Goal: Task Accomplishment & Management: Use online tool/utility

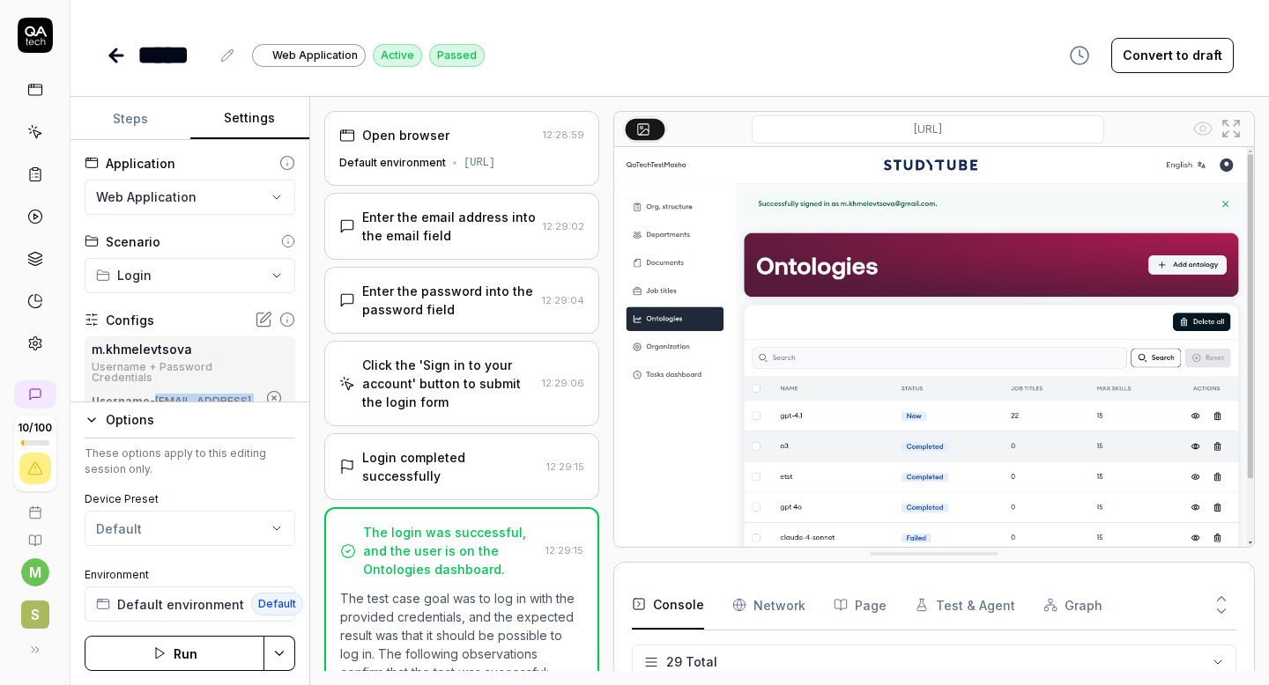
scroll to position [1109, 0]
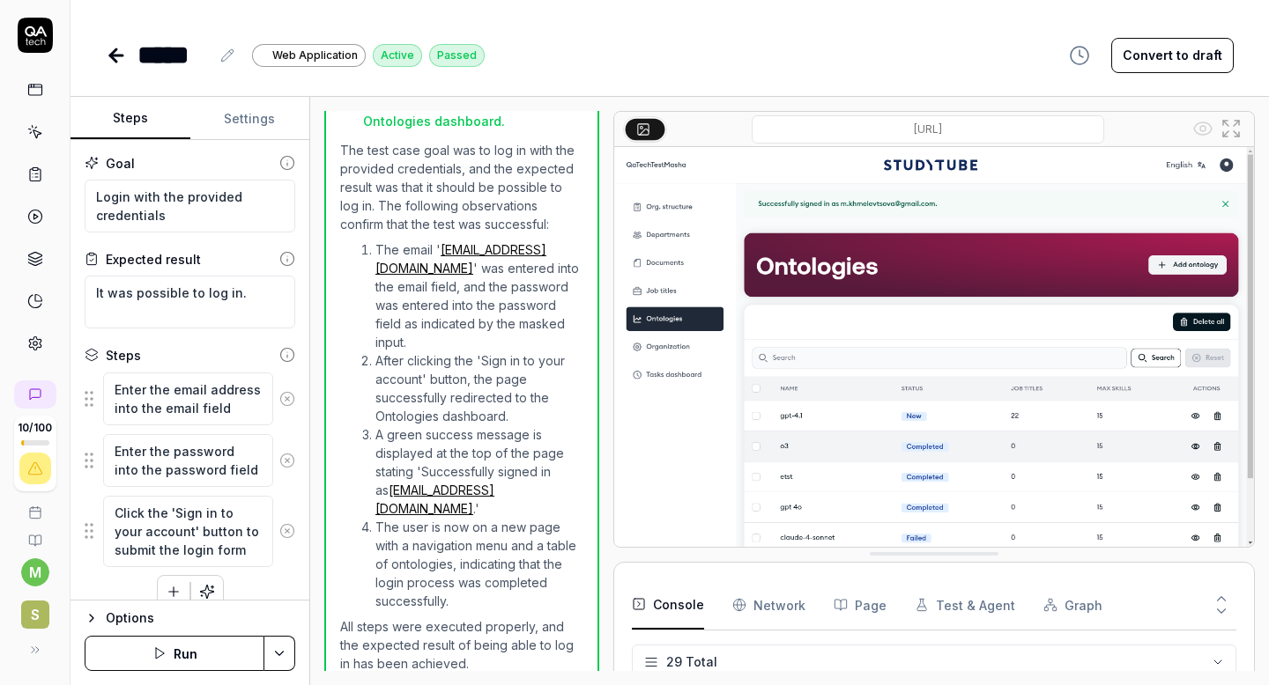
scroll to position [1109, 0]
click at [35, 176] on icon at bounding box center [35, 175] width 16 height 16
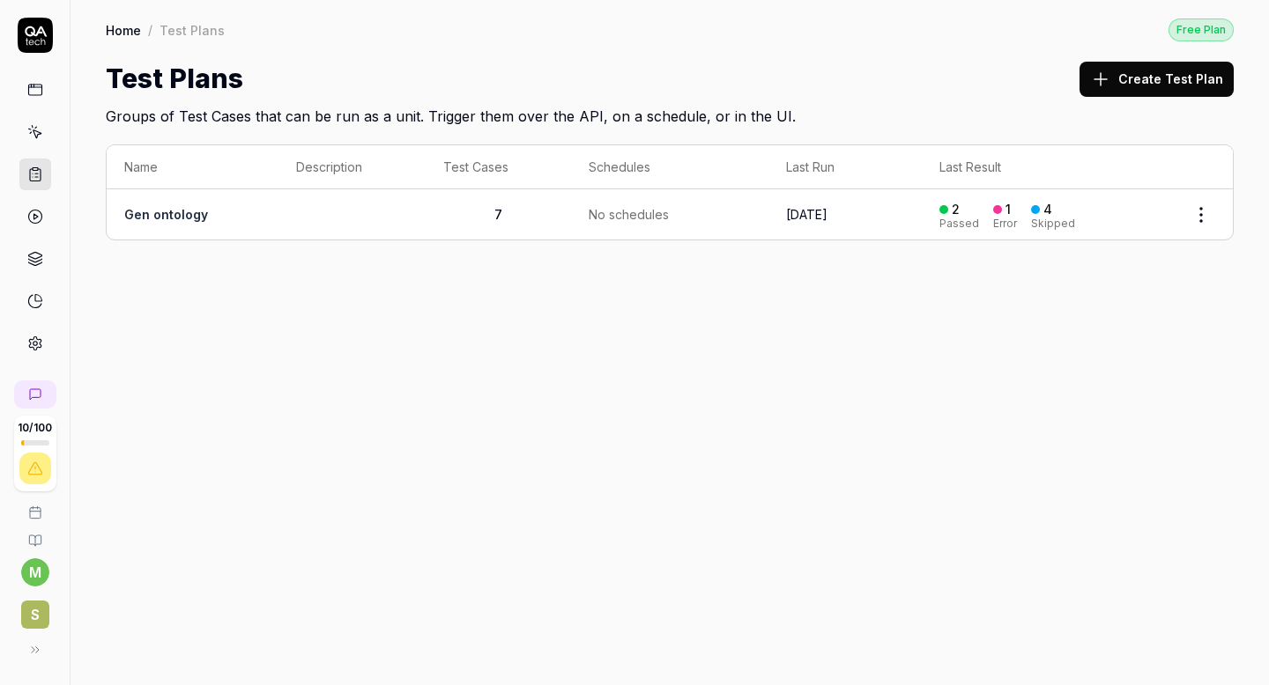
click at [34, 218] on polygon at bounding box center [35, 216] width 4 height 5
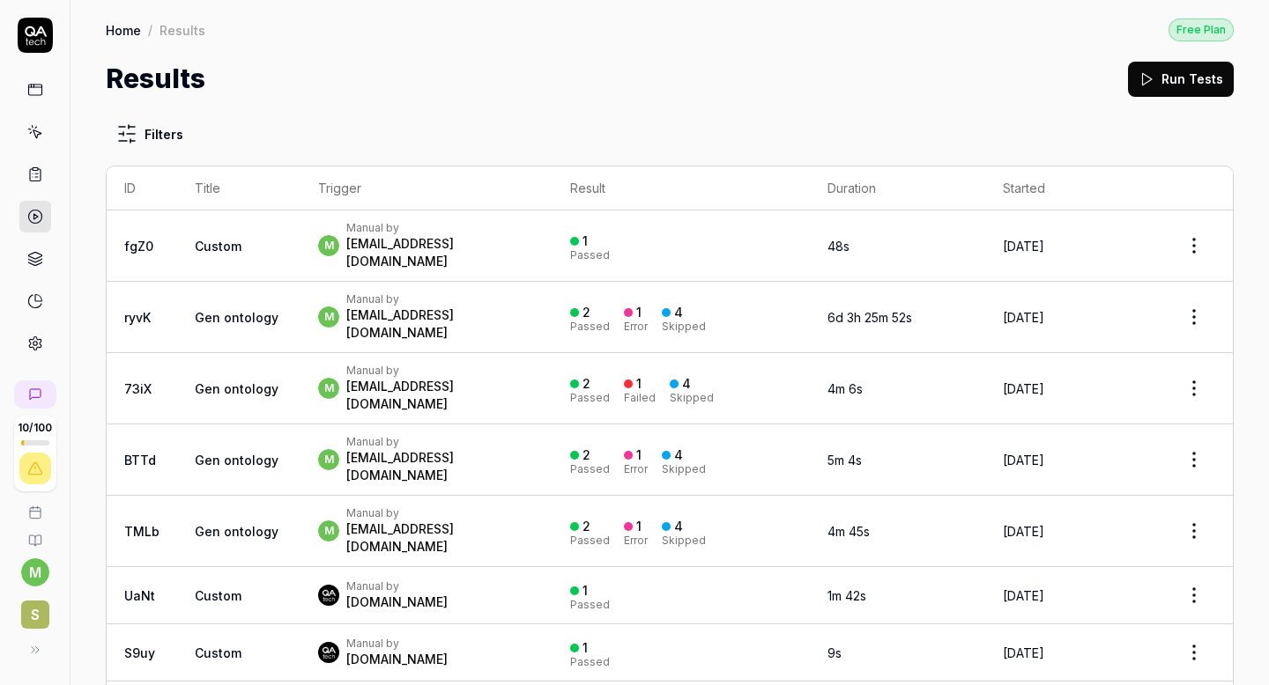
click at [41, 254] on icon at bounding box center [35, 259] width 16 height 16
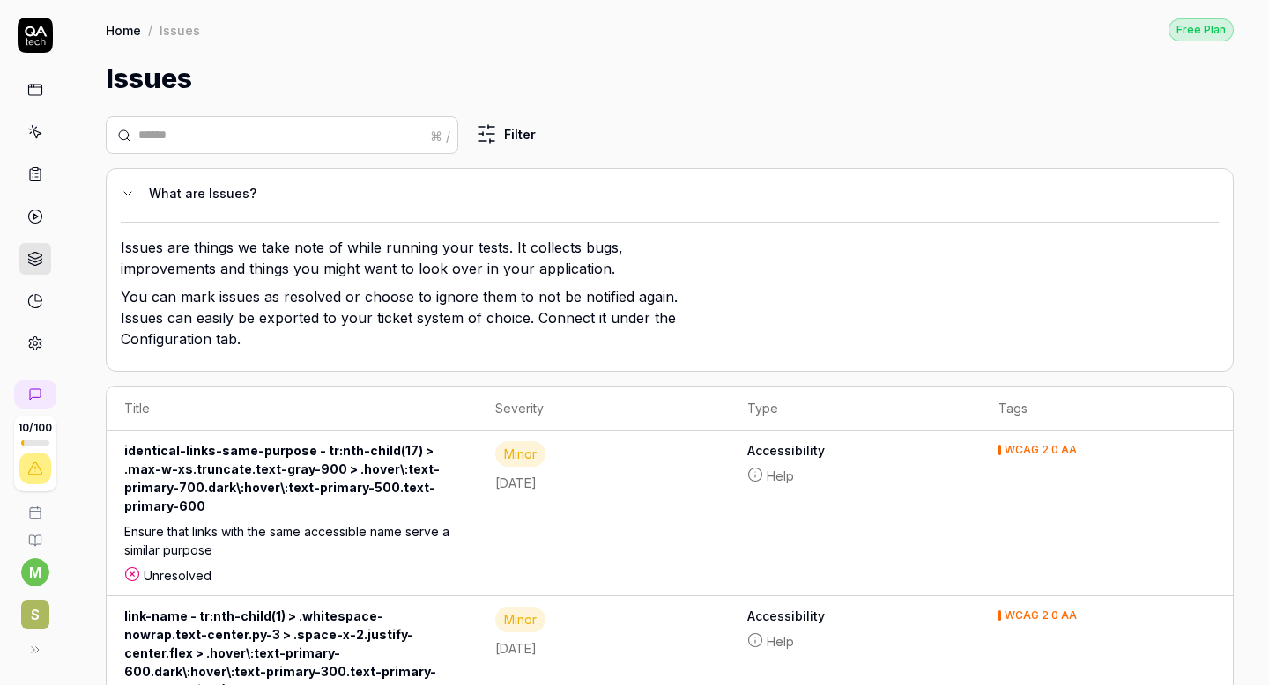
click at [38, 137] on icon at bounding box center [35, 132] width 16 height 16
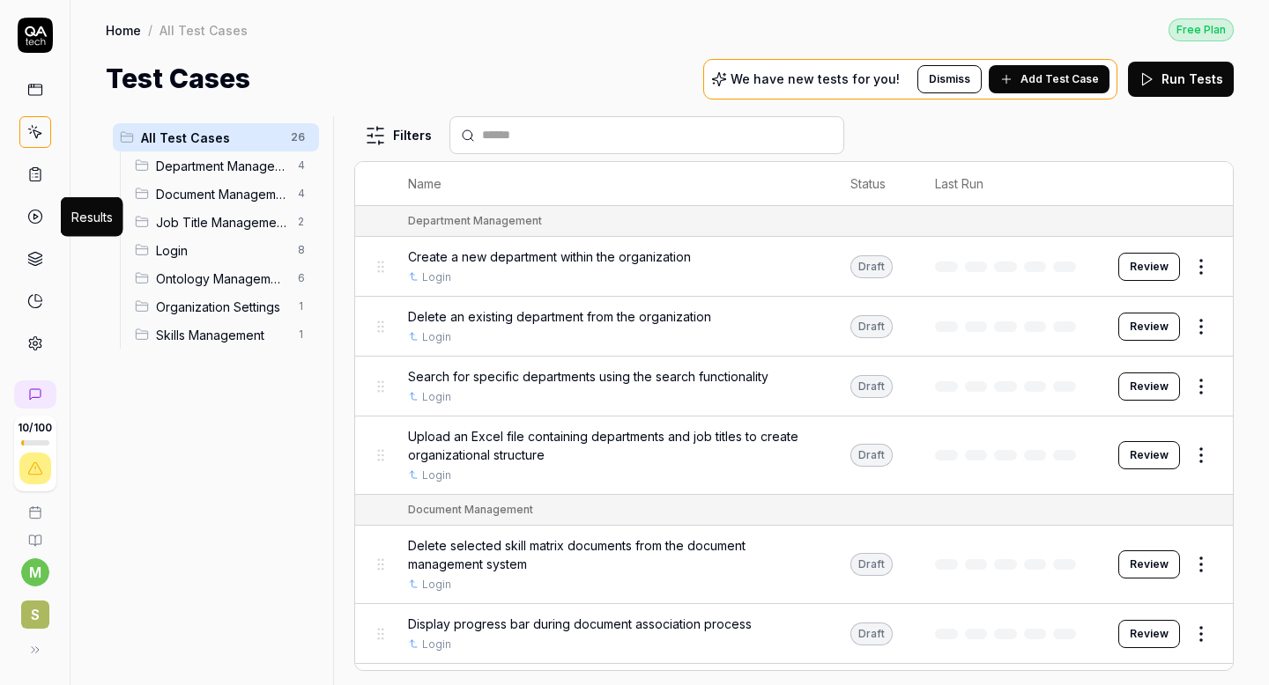
click at [38, 215] on icon at bounding box center [35, 217] width 16 height 16
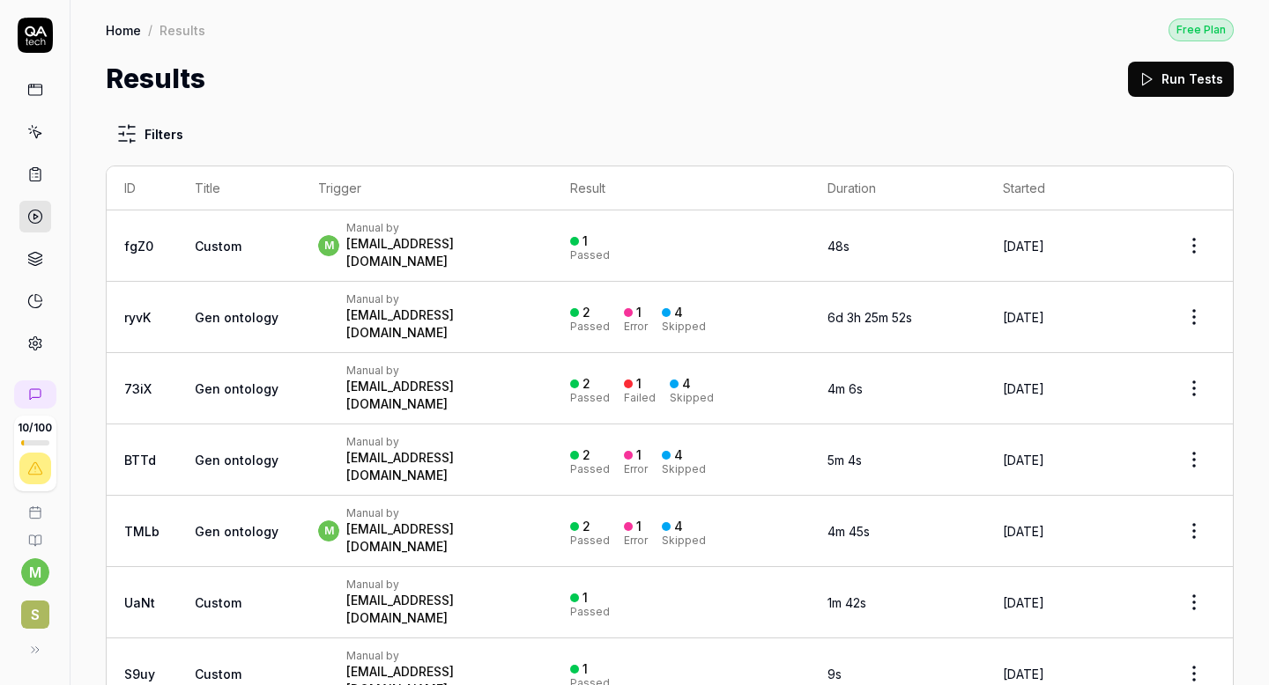
click at [34, 173] on icon at bounding box center [35, 175] width 16 height 16
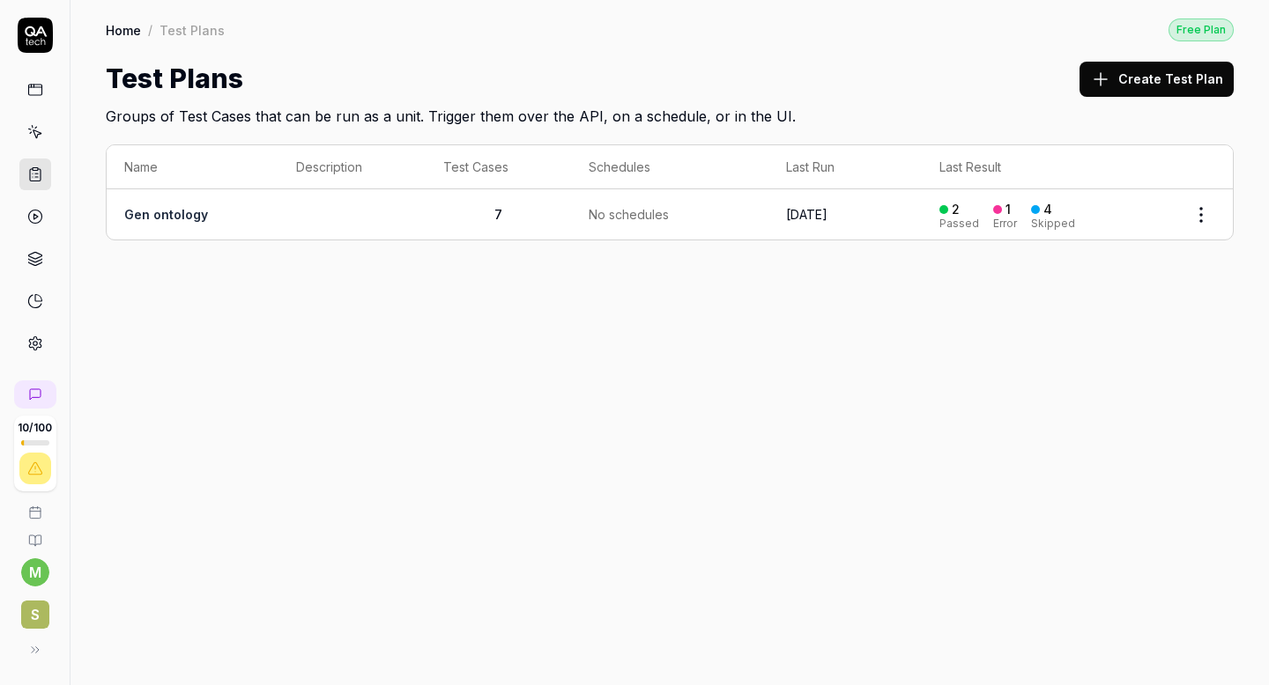
click at [163, 215] on link "Gen ontology" at bounding box center [166, 214] width 84 height 15
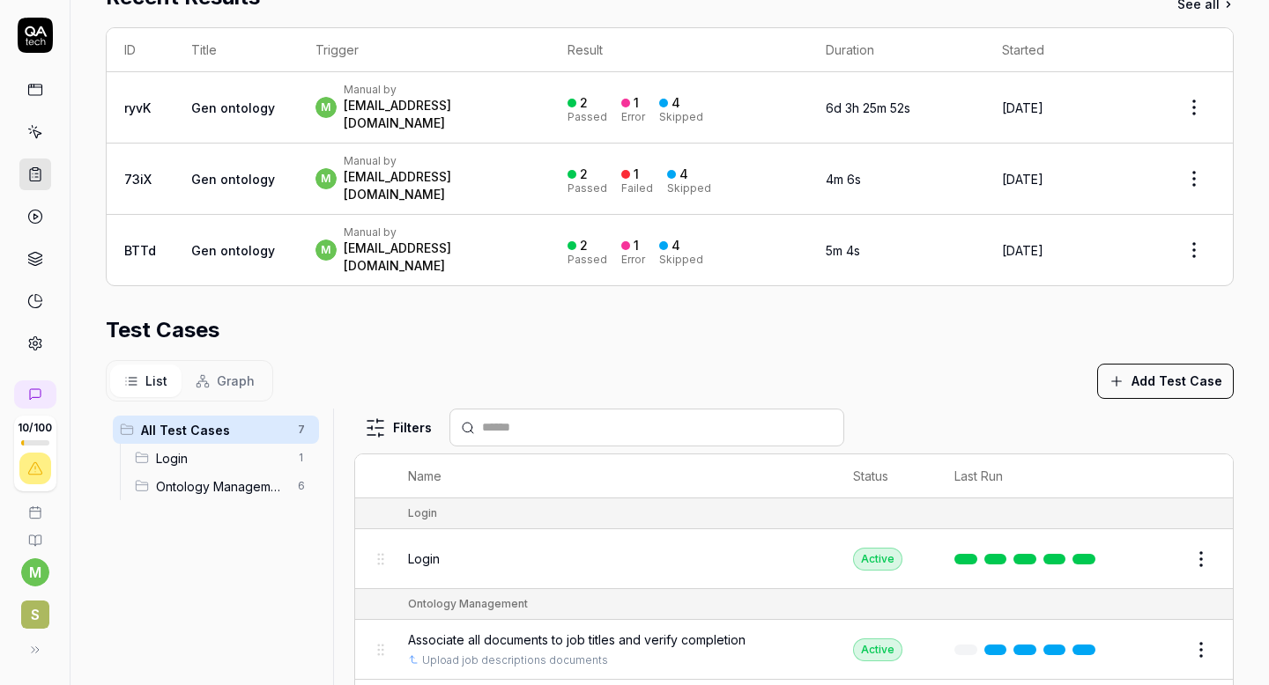
scroll to position [371, 0]
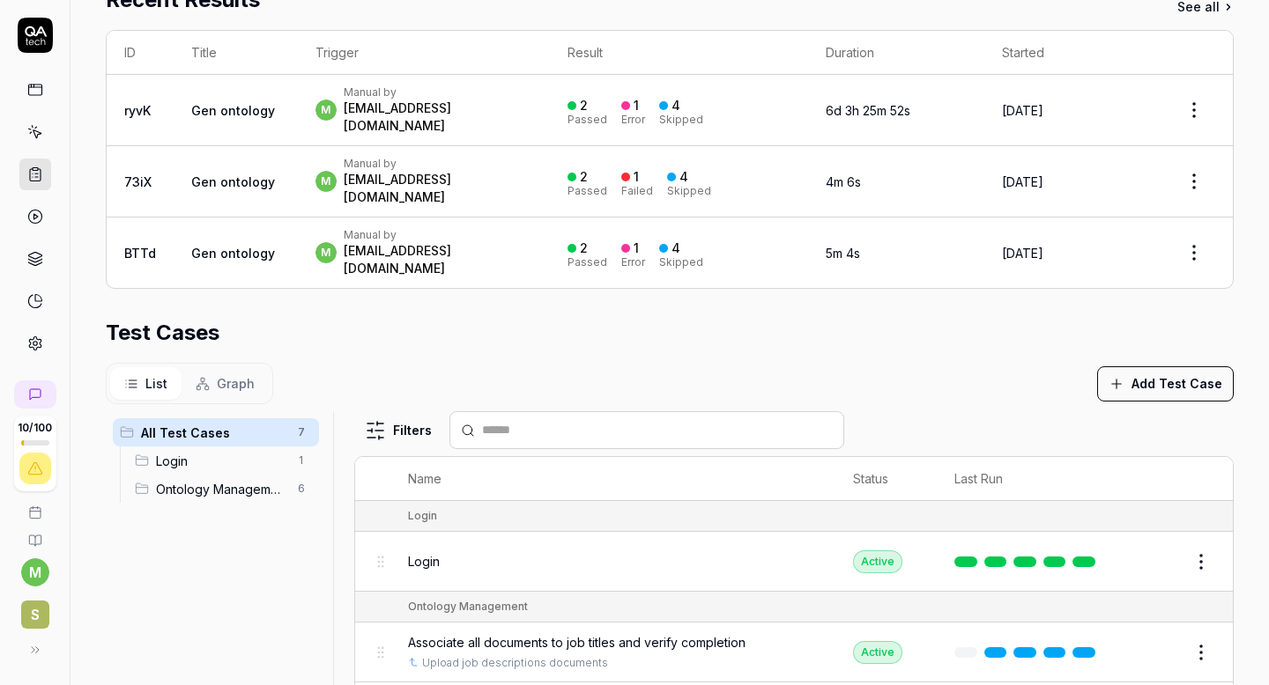
click at [244, 480] on span "Ontology Management" at bounding box center [221, 489] width 131 height 19
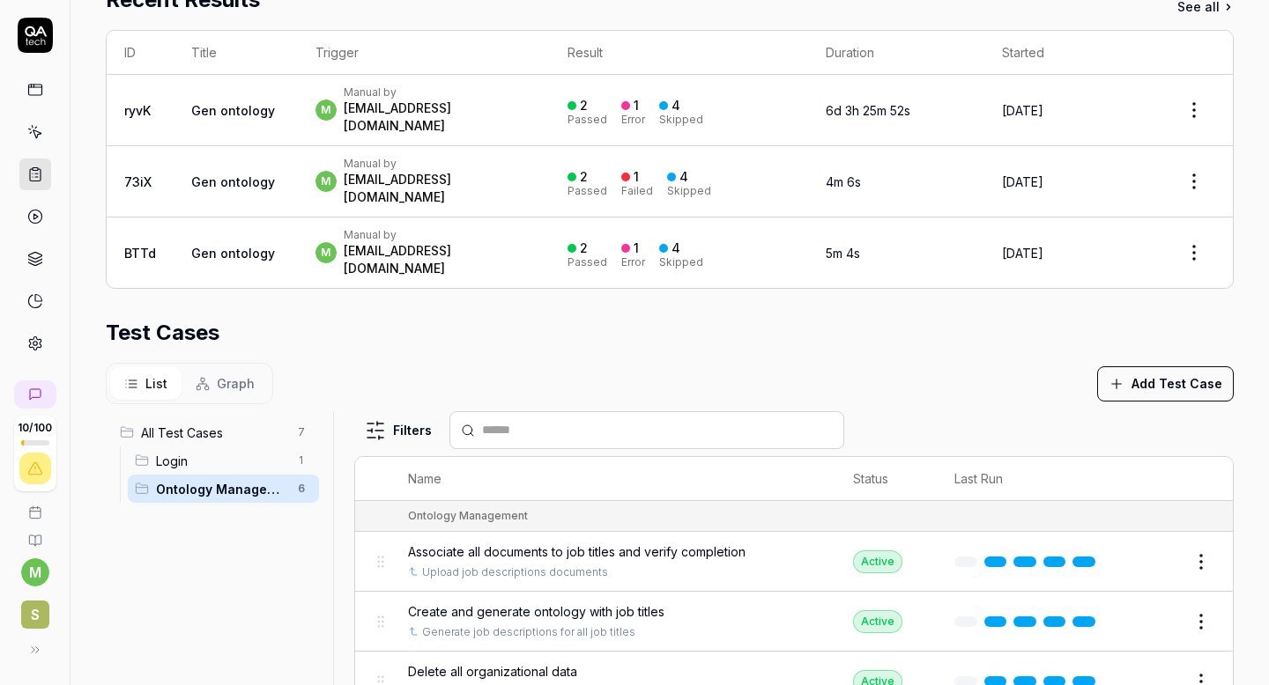
scroll to position [528, 0]
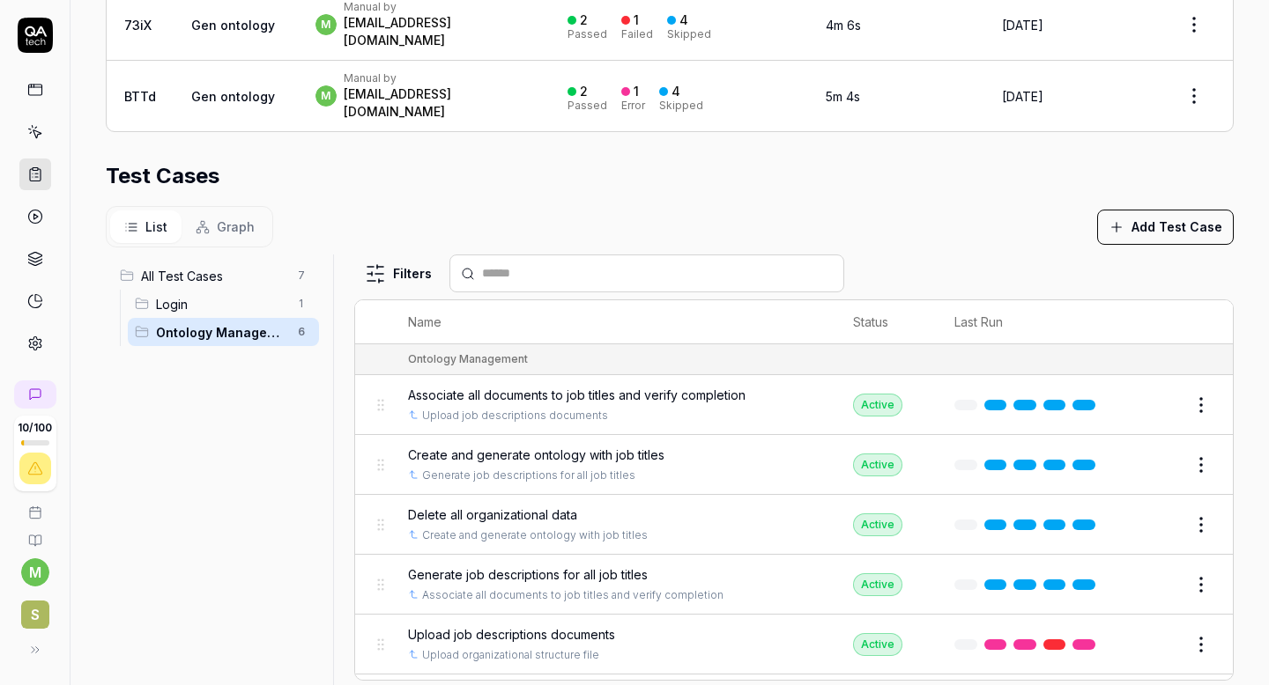
click at [534, 626] on span "Upload job descriptions documents" at bounding box center [511, 635] width 207 height 19
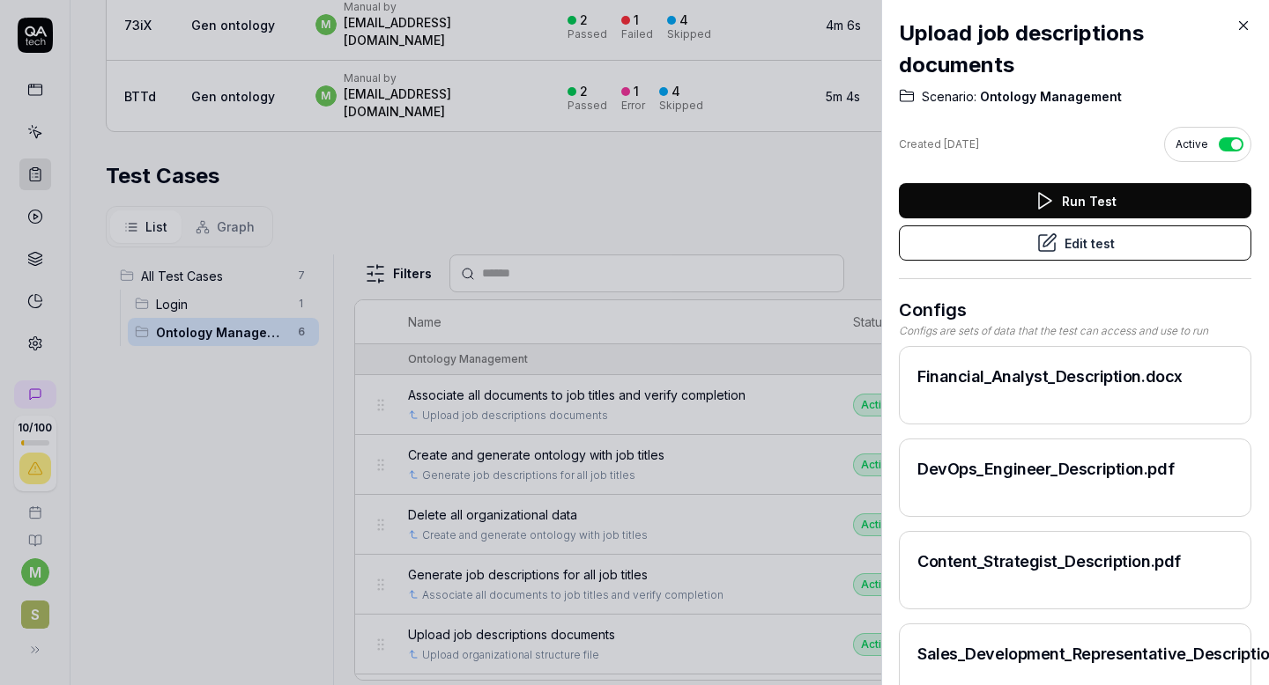
click at [1086, 255] on button "Edit test" at bounding box center [1075, 243] width 352 height 35
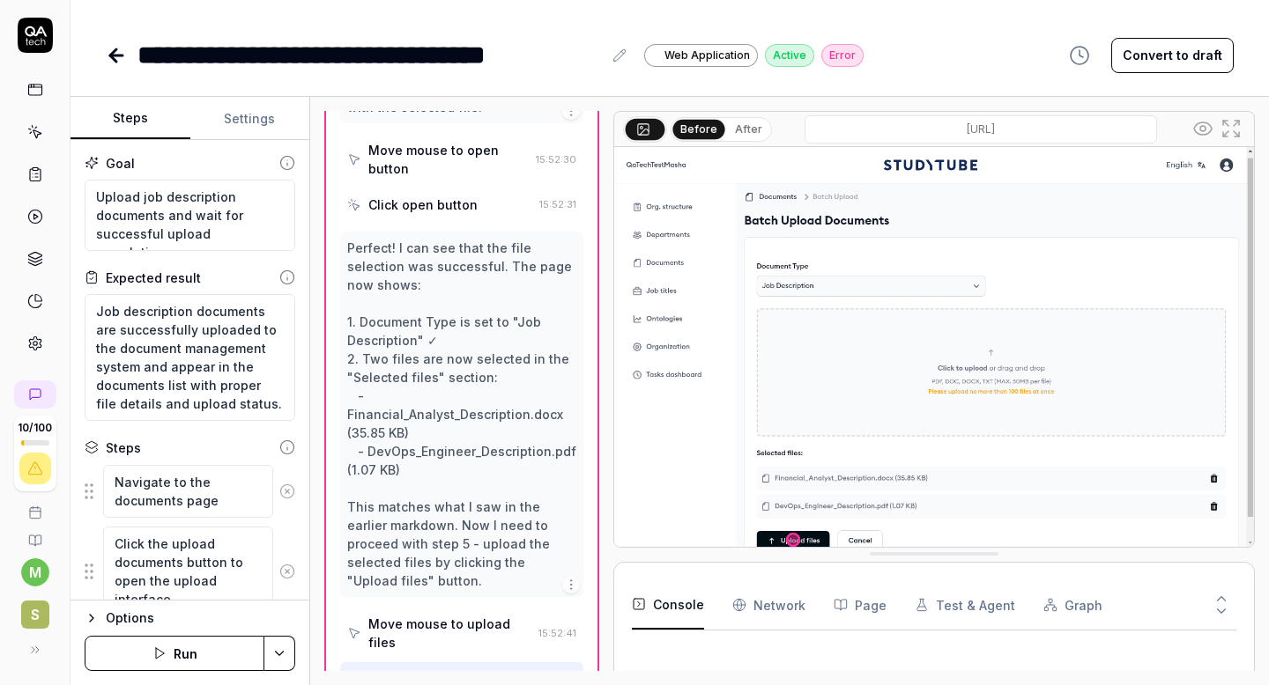
scroll to position [805, 0]
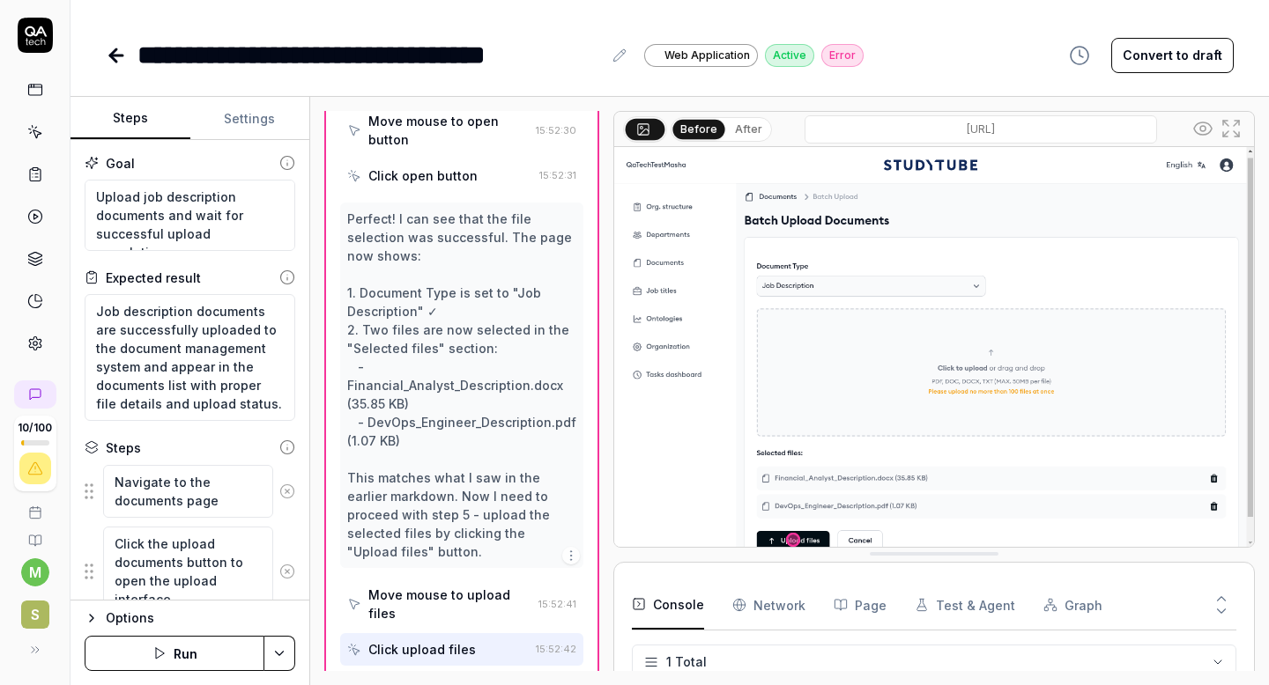
click at [279, 658] on html "**********" at bounding box center [634, 342] width 1269 height 685
click at [261, 122] on button "Settings" at bounding box center [250, 119] width 120 height 42
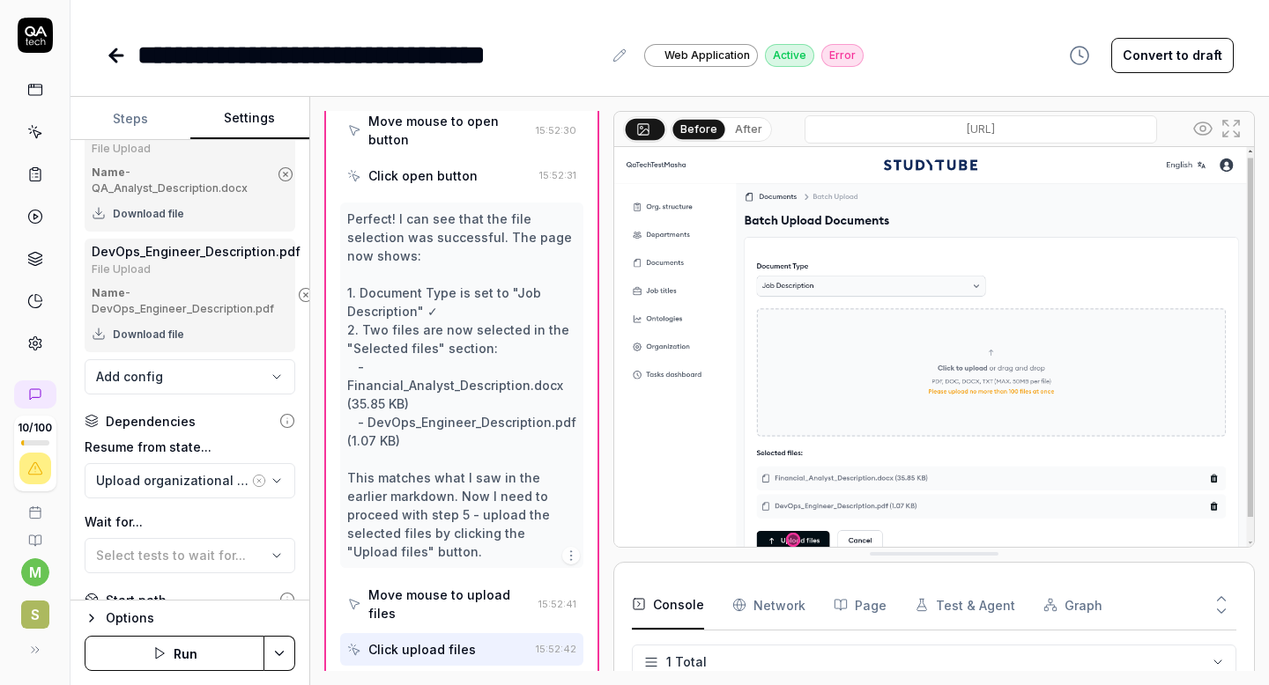
scroll to position [2143, 0]
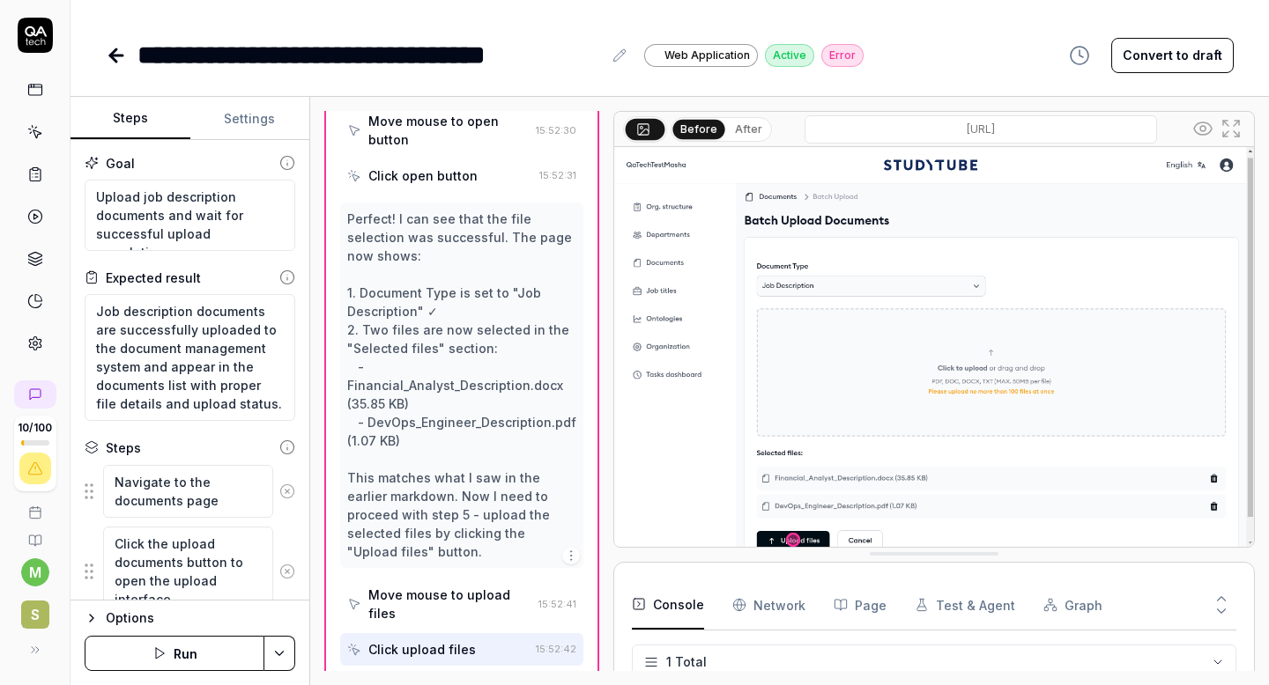
click at [130, 124] on button "Steps" at bounding box center [130, 119] width 120 height 42
click at [180, 651] on button "Run" at bounding box center [175, 653] width 180 height 35
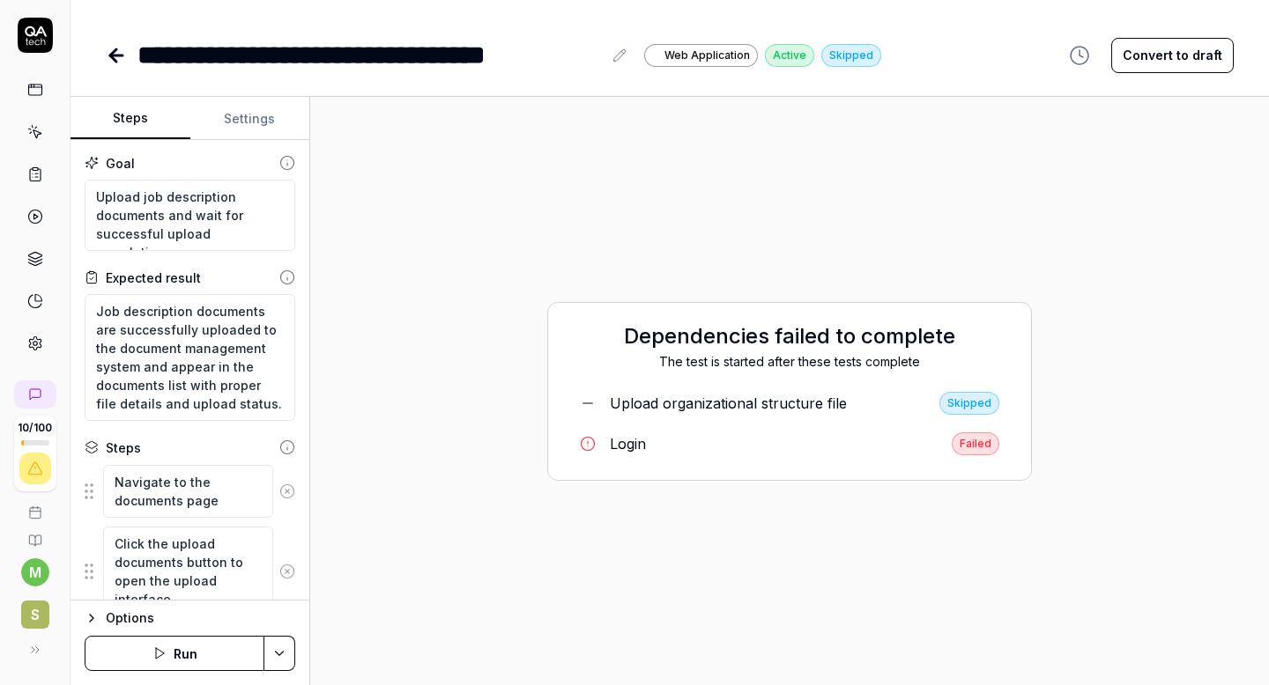
click at [661, 447] on link "Login Failed" at bounding box center [790, 444] width 448 height 37
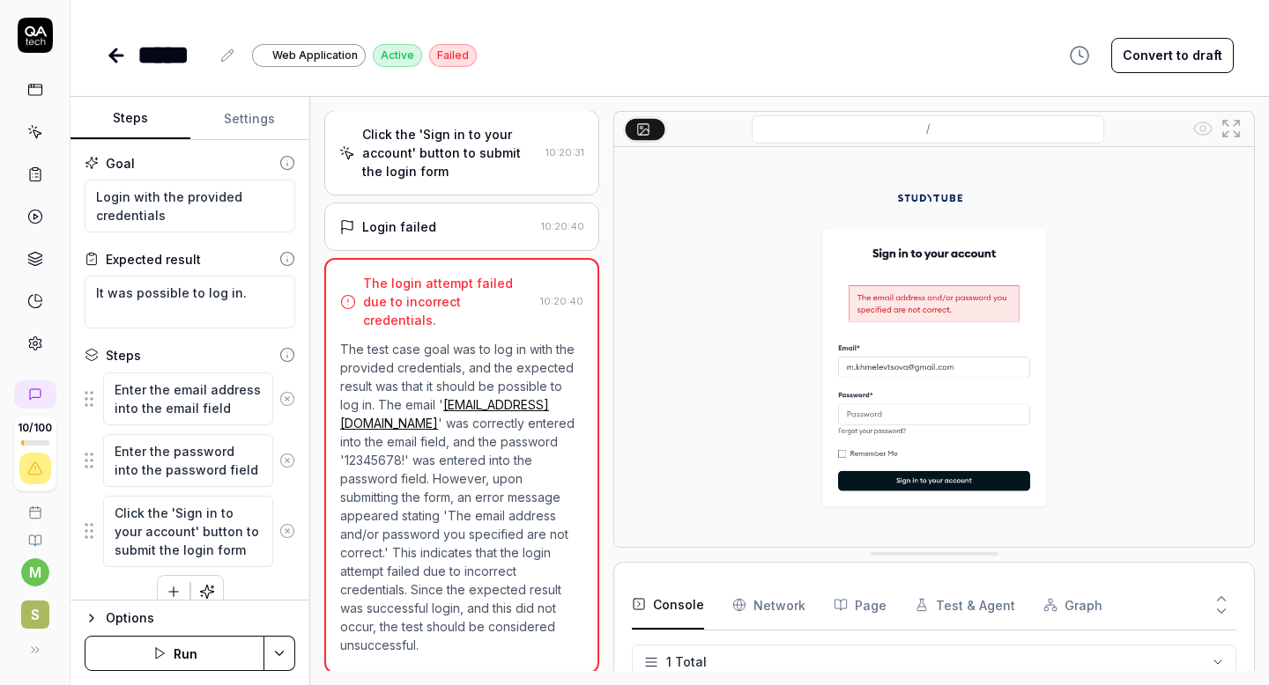
click at [36, 350] on icon at bounding box center [35, 344] width 16 height 16
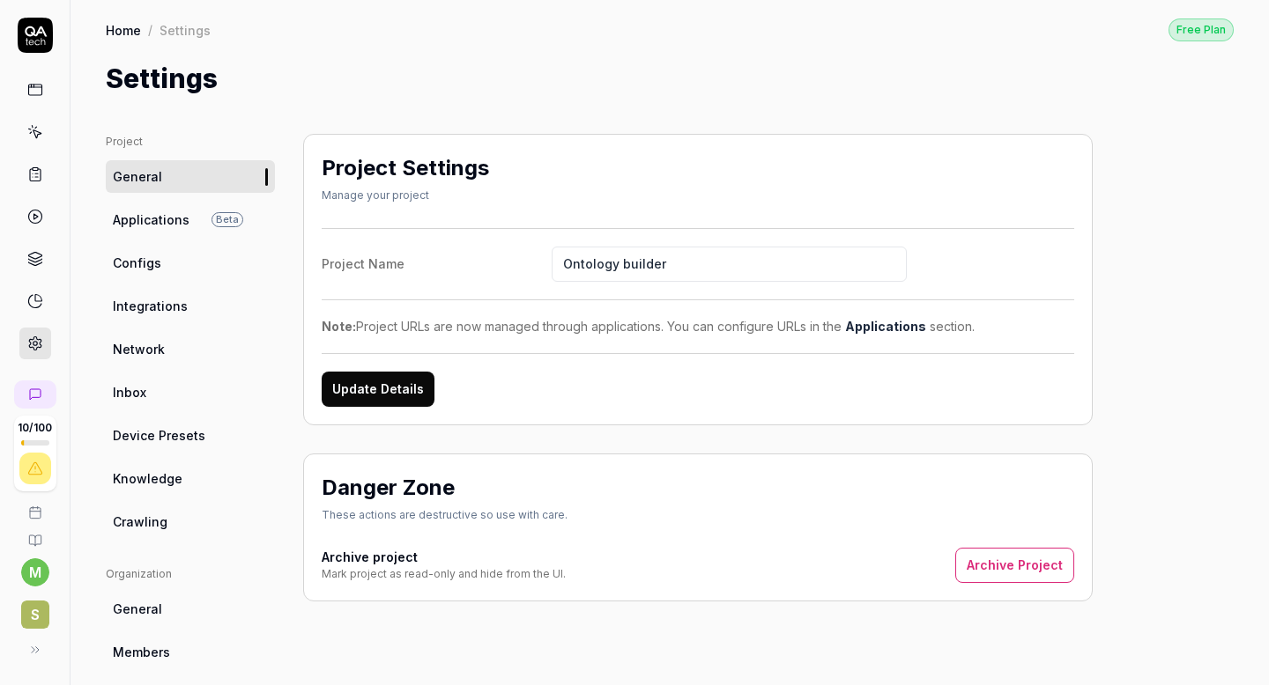
click at [155, 268] on span "Configs" at bounding box center [137, 263] width 48 height 19
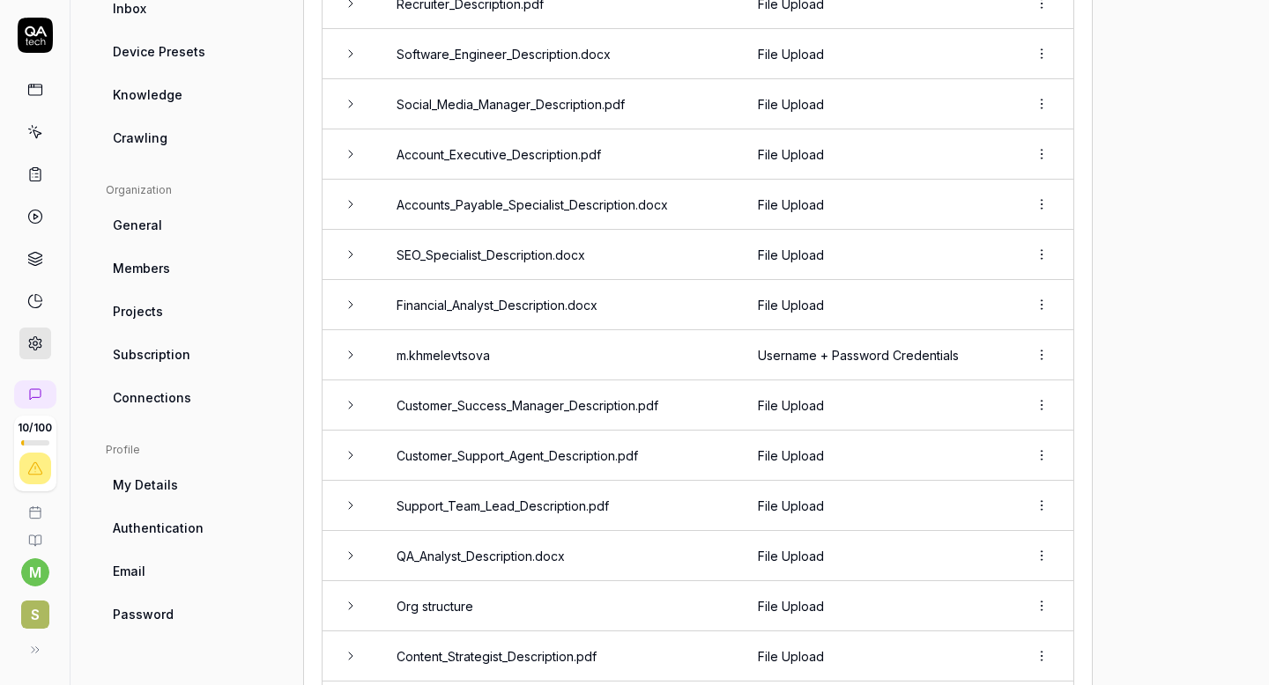
scroll to position [383, 0]
click at [1055, 358] on html "10 / 100 m S Home / Settings Free Plan Home / Settings Free Plan Settings Proje…" at bounding box center [634, 342] width 1269 height 685
click at [1049, 357] on html "10 / 100 m S Home / Settings Free Plan Home / Settings Free Plan Settings Proje…" at bounding box center [634, 342] width 1269 height 685
click at [1046, 356] on html "10 / 100 m S Home / Settings Free Plan Home / Settings Free Plan Settings Proje…" at bounding box center [634, 342] width 1269 height 685
click at [493, 340] on html "10 / 100 m S Home / Settings Free Plan Home / Settings Free Plan Settings Proje…" at bounding box center [634, 342] width 1269 height 685
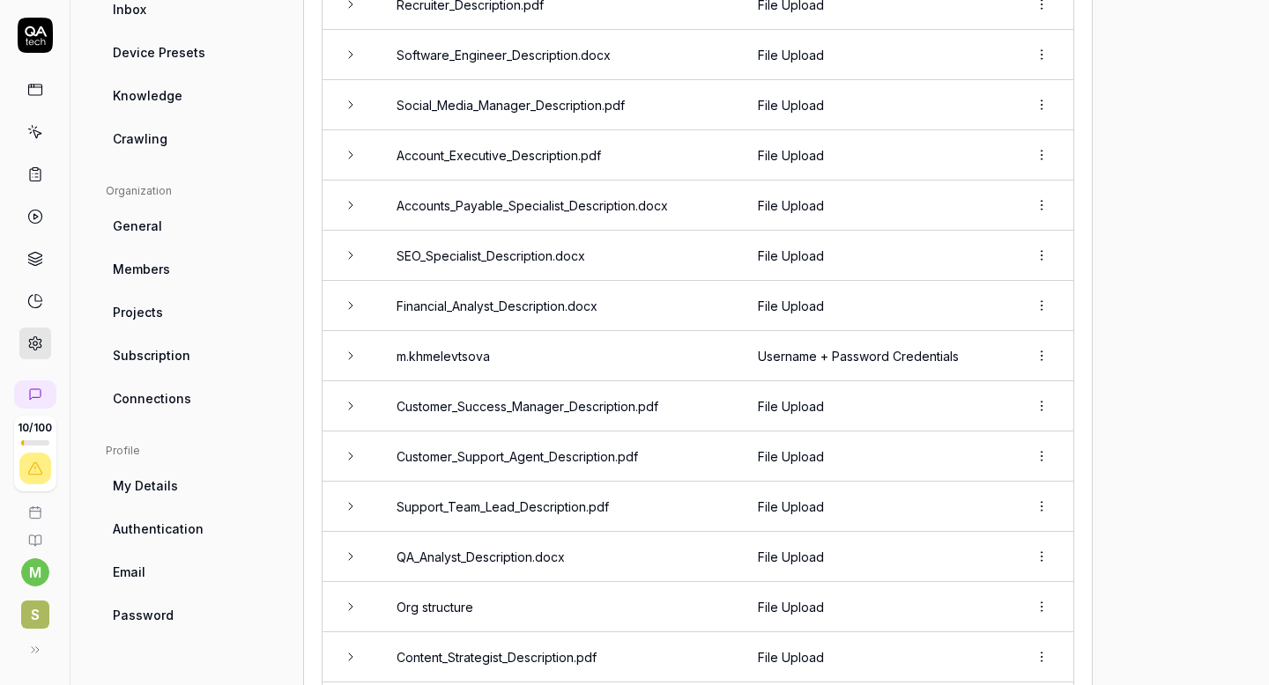
click at [344, 353] on icon at bounding box center [351, 356] width 14 height 14
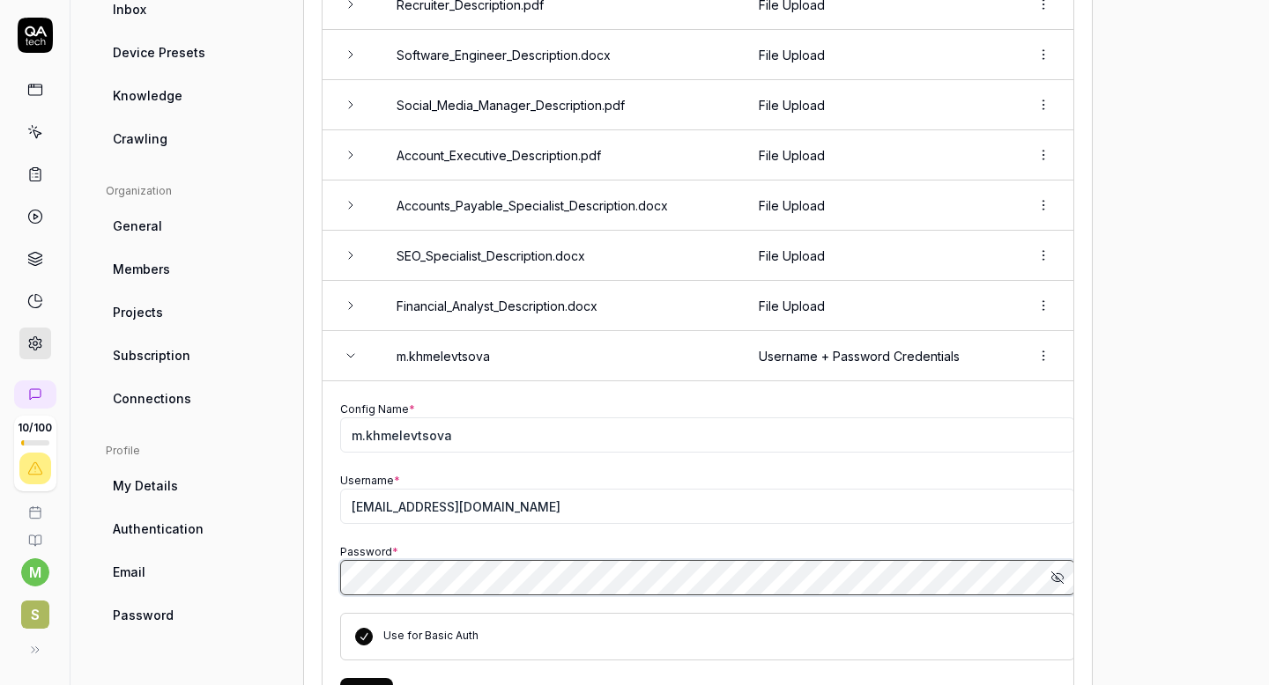
click at [305, 574] on div "Configs Configs are data that can be used across multiple tests. This is where …" at bounding box center [697, 583] width 789 height 1664
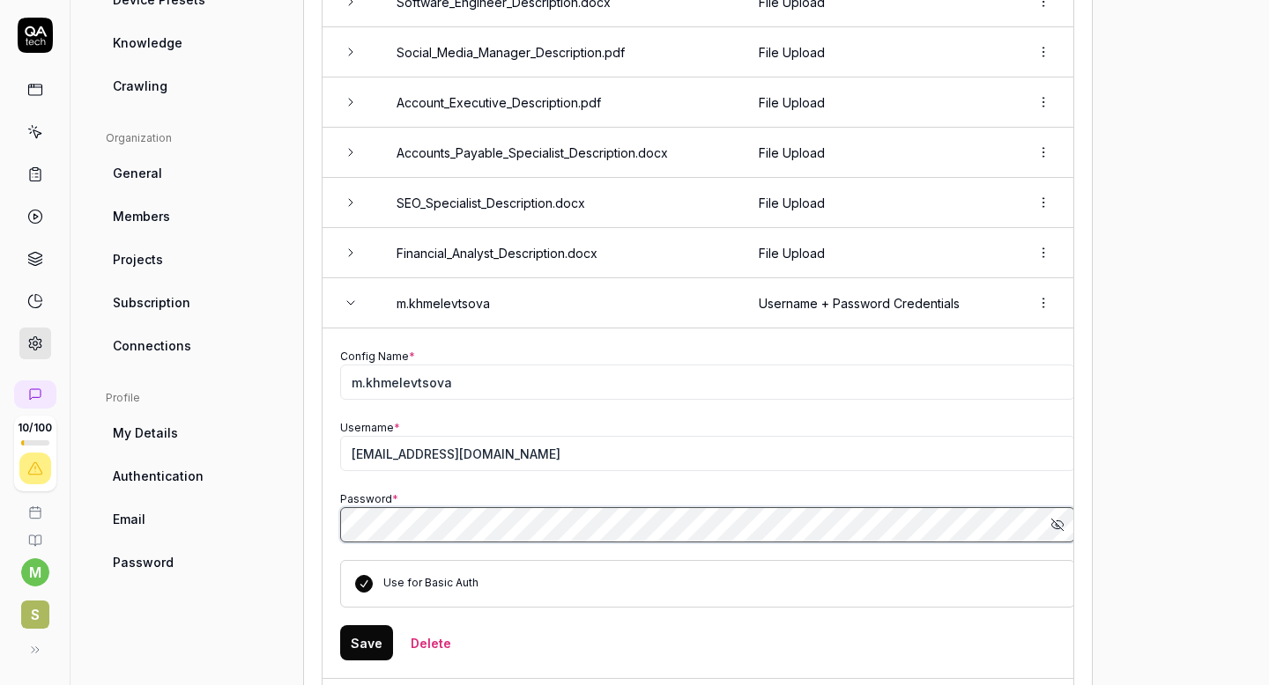
scroll to position [450, 0]
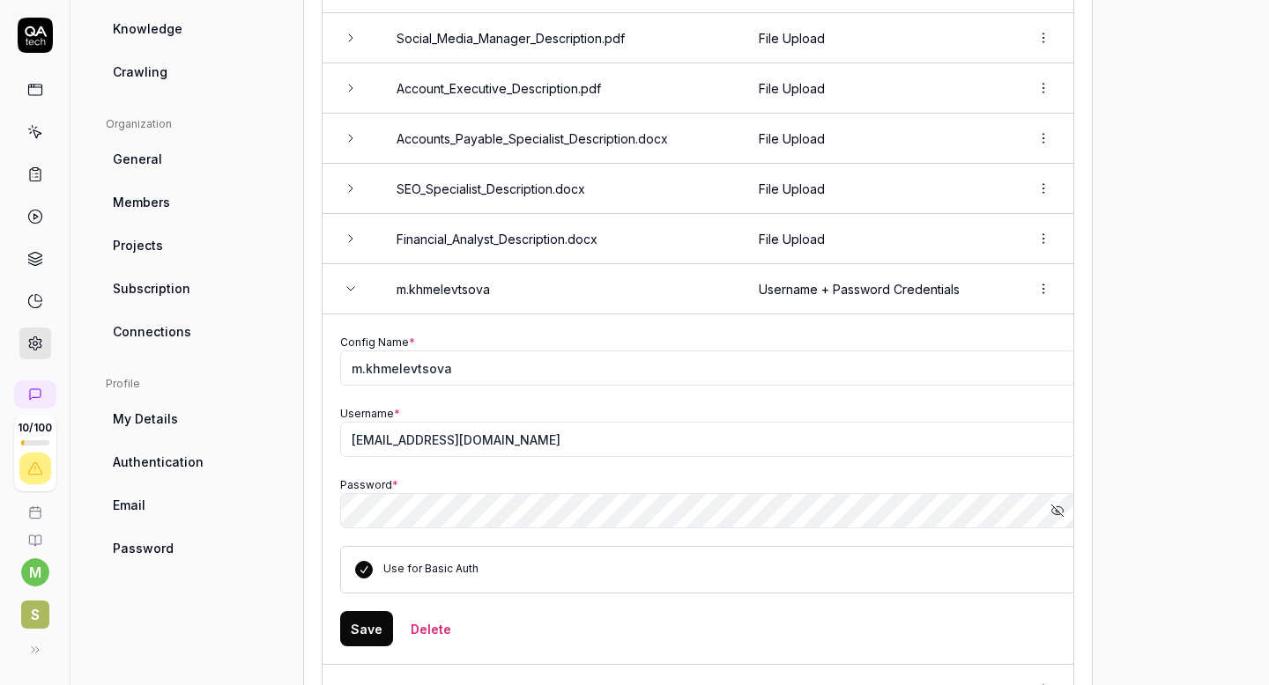
click at [367, 629] on button "Save" at bounding box center [366, 628] width 53 height 35
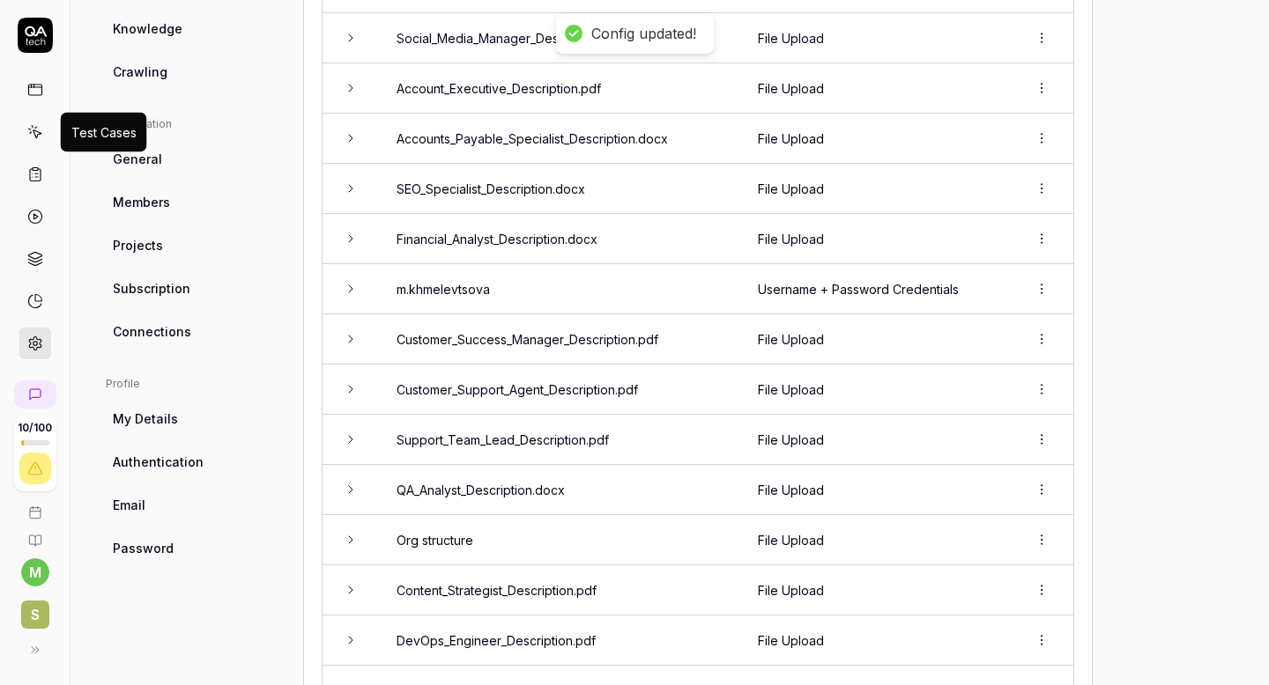
click at [33, 139] on icon at bounding box center [35, 132] width 16 height 16
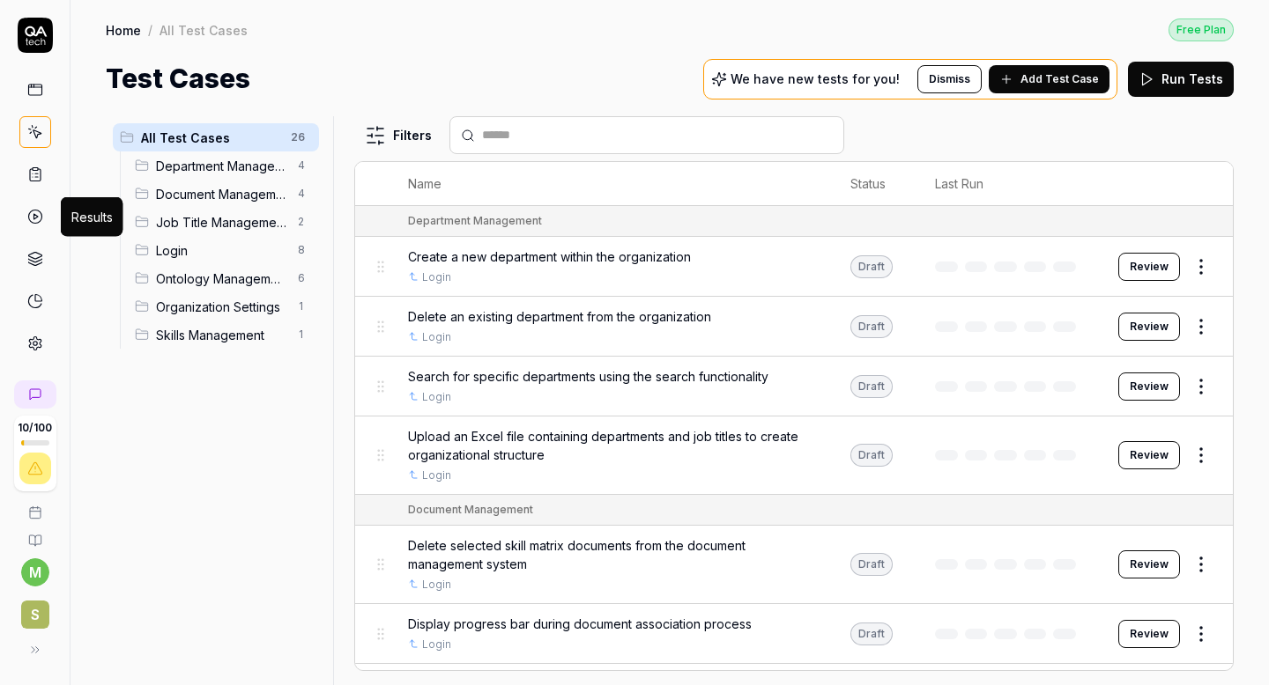
click at [29, 221] on icon at bounding box center [35, 217] width 16 height 16
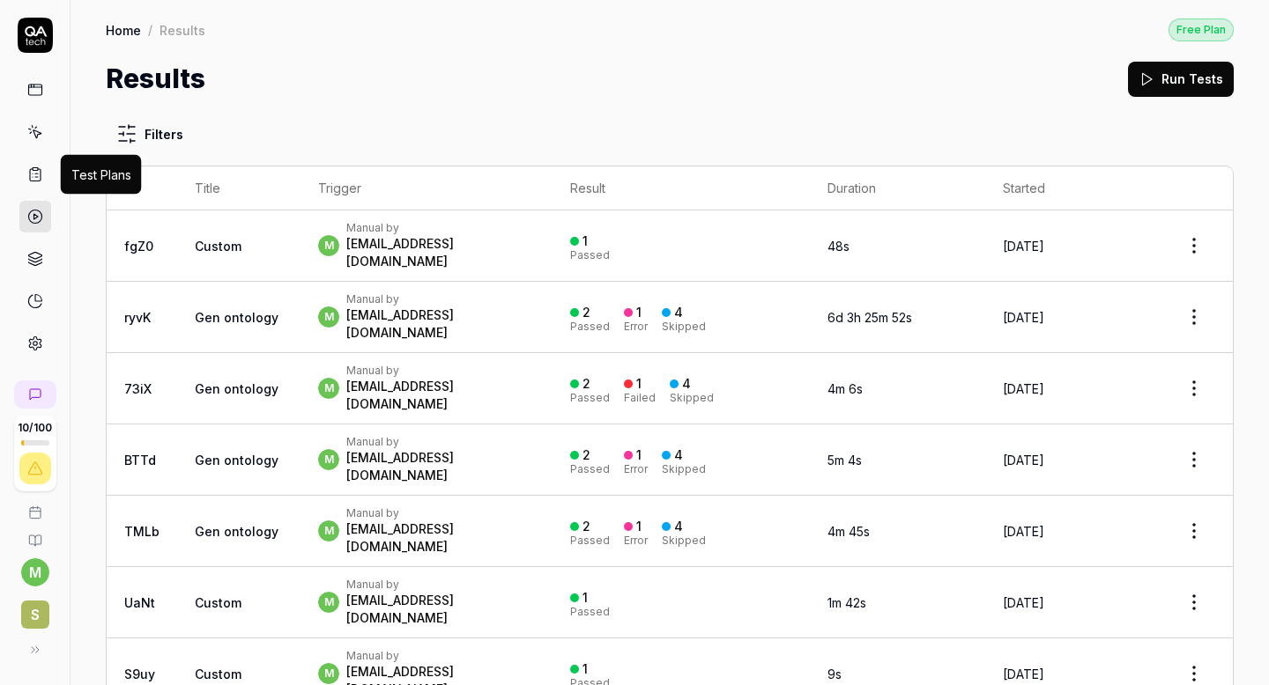
click at [41, 168] on icon at bounding box center [35, 175] width 16 height 16
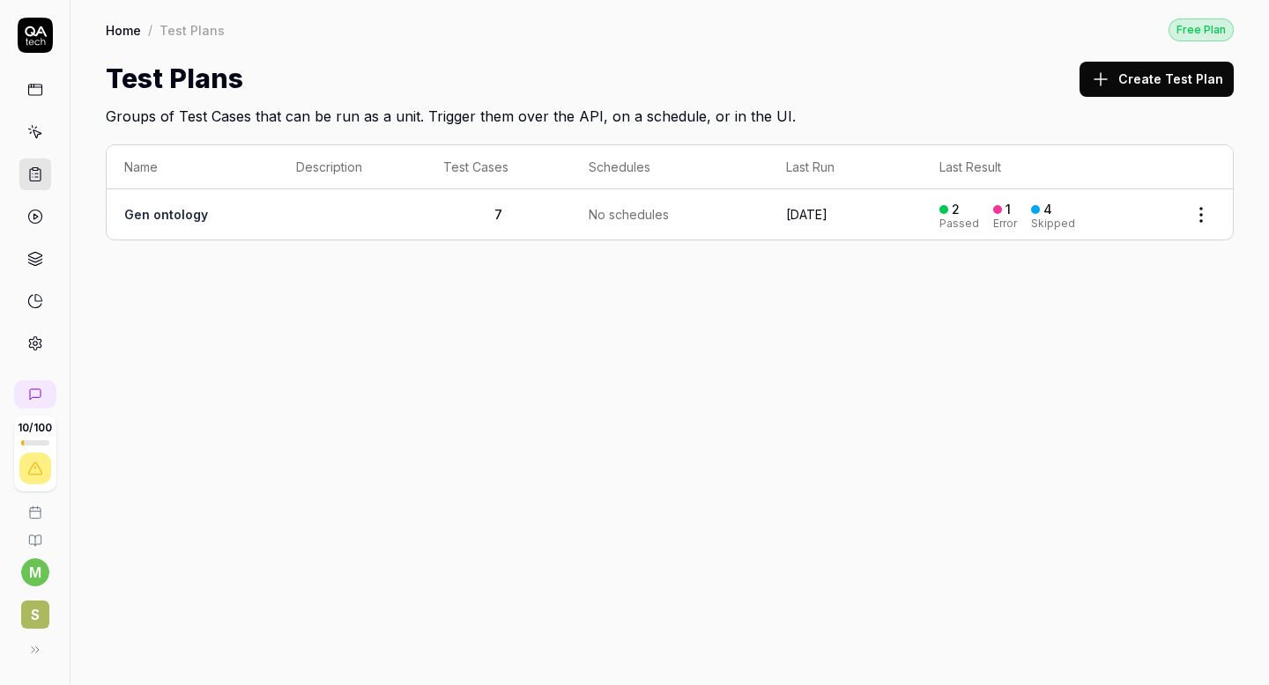
click at [173, 211] on link "Gen ontology" at bounding box center [166, 214] width 84 height 15
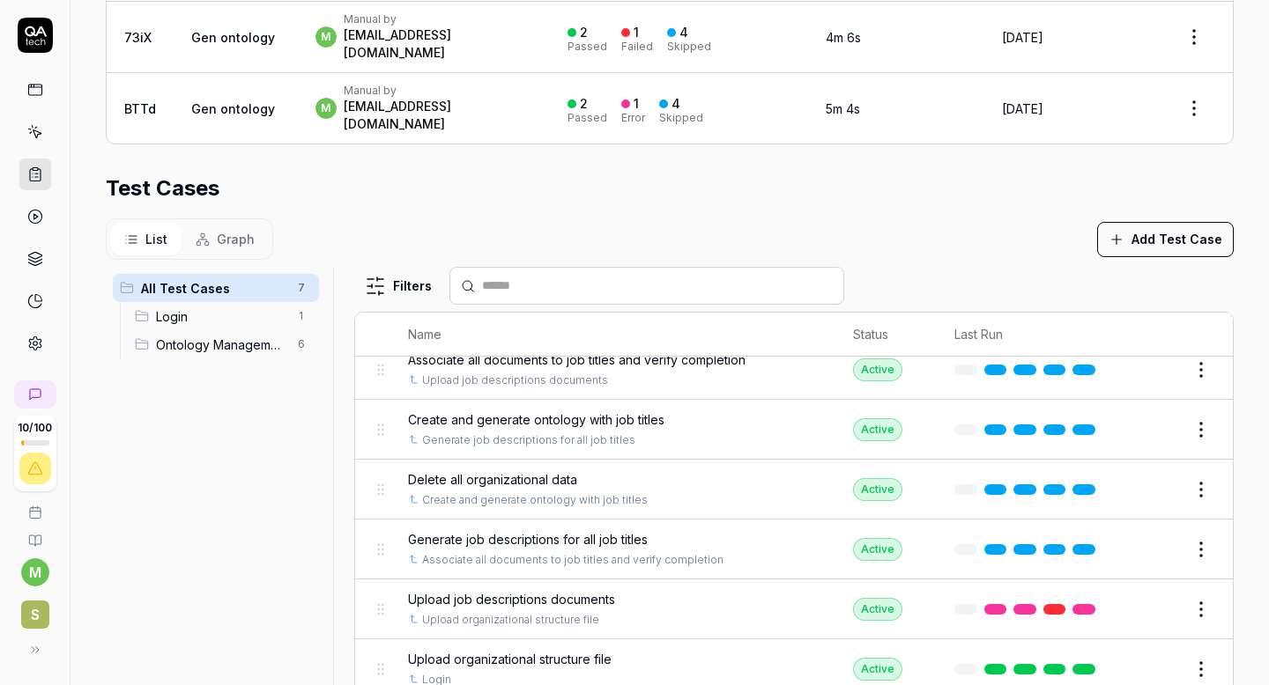
scroll to position [528, 0]
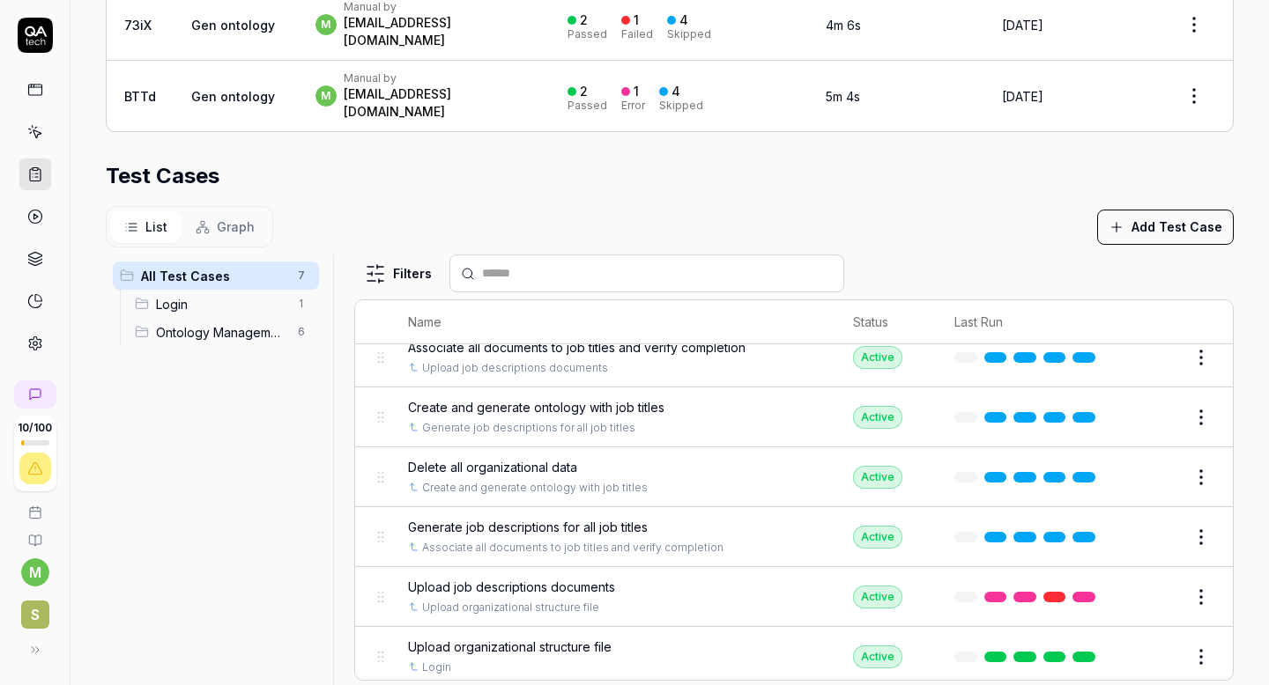
click at [506, 578] on span "Upload job descriptions documents" at bounding box center [511, 587] width 207 height 19
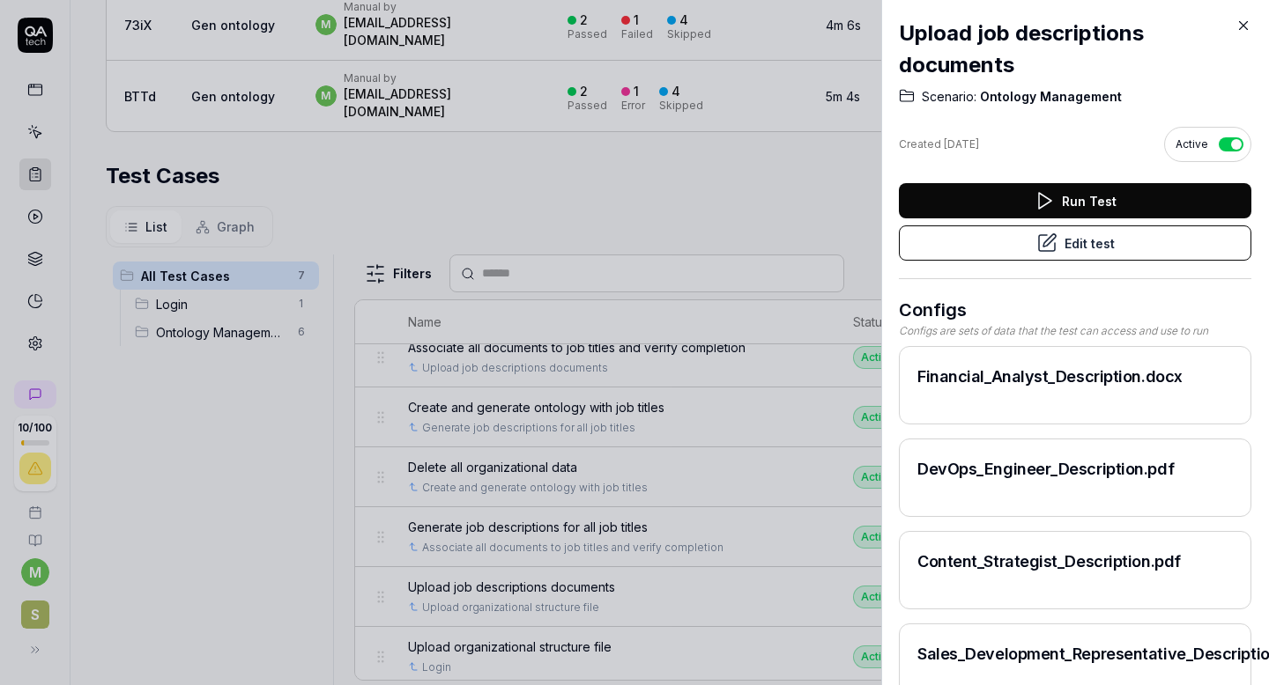
click at [1084, 252] on button "Edit test" at bounding box center [1075, 243] width 352 height 35
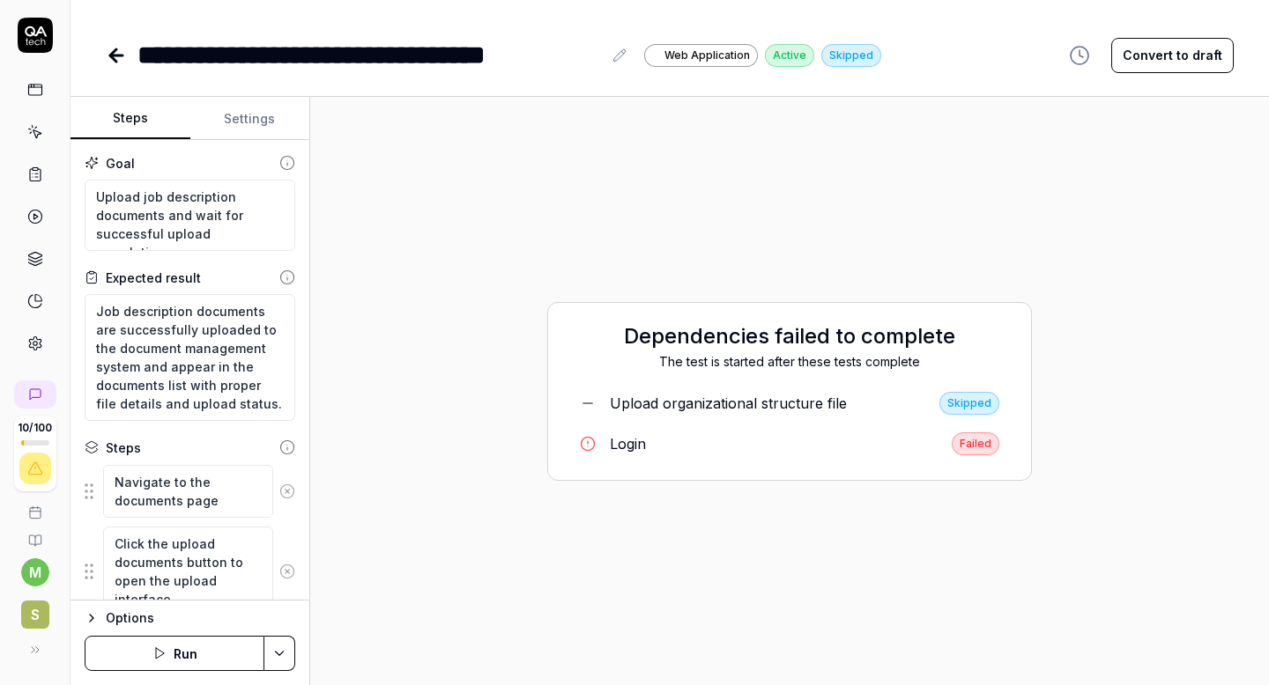
click at [189, 656] on button "Run" at bounding box center [175, 653] width 180 height 35
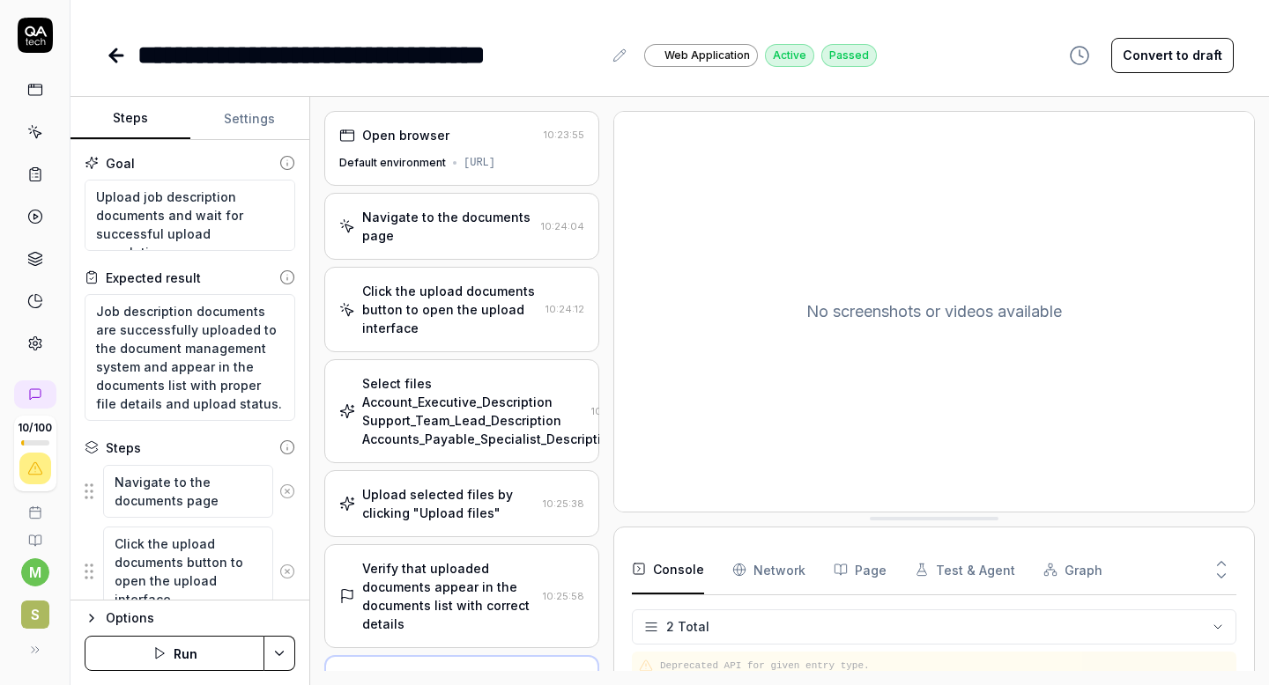
scroll to position [32, 0]
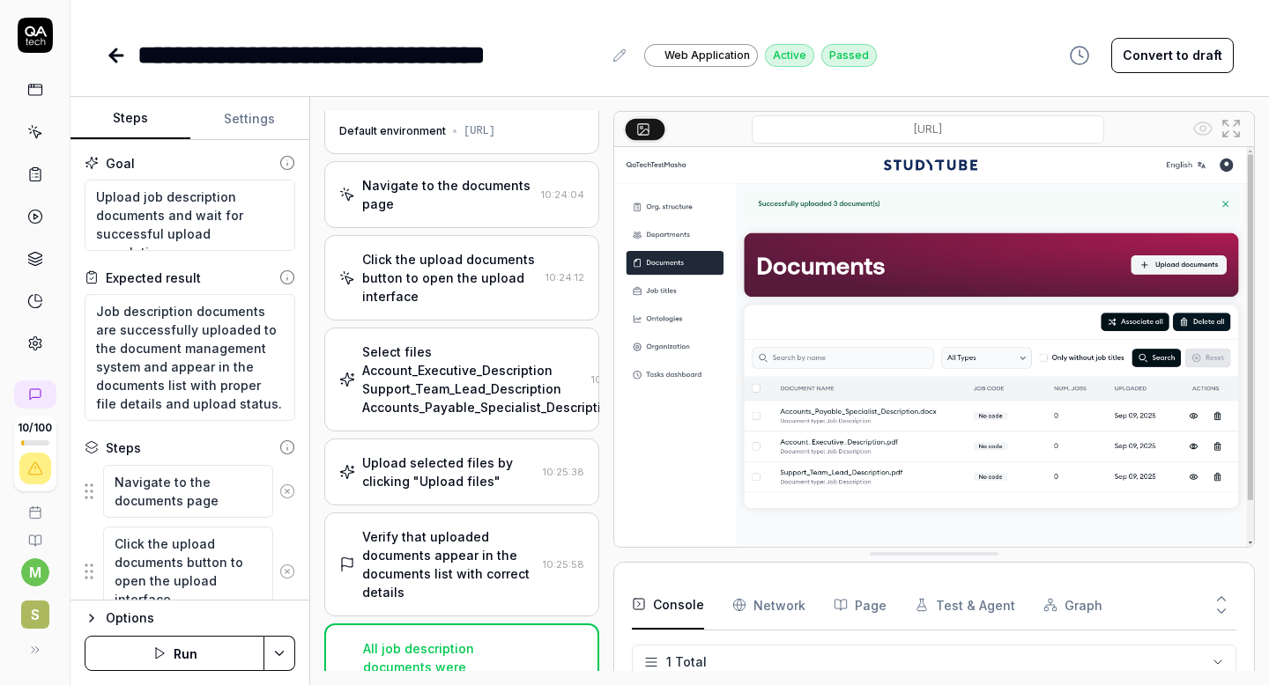
type textarea "*"
